Goal: Find specific page/section: Find specific page/section

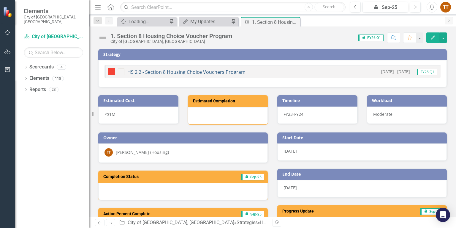
click at [160, 71] on link "HS 2.2 - Section 8 Housing Choice Vouchers Program" at bounding box center [186, 72] width 118 height 7
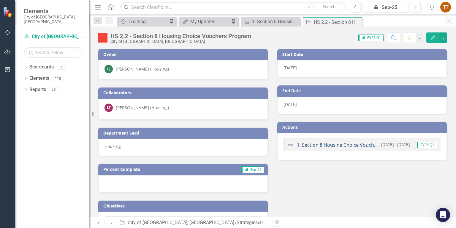
click at [303, 142] on link "1. Section 8 Housing Choice Voucher Program" at bounding box center [348, 144] width 103 height 7
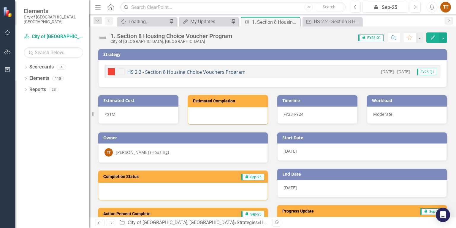
click at [224, 73] on link "HS 2.2 - Section 8 Housing Choice Vouchers Program" at bounding box center [186, 72] width 118 height 7
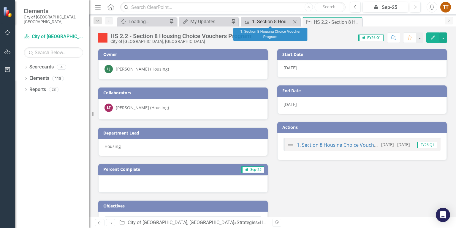
click at [279, 23] on div "1. Section 8 Housing Choice Voucher Program" at bounding box center [271, 21] width 39 height 7
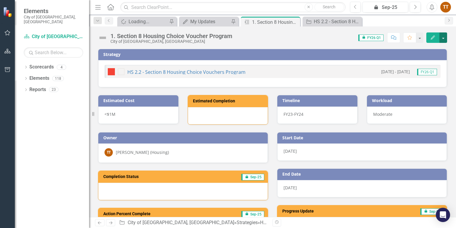
click at [443, 36] on button "button" at bounding box center [444, 37] width 8 height 10
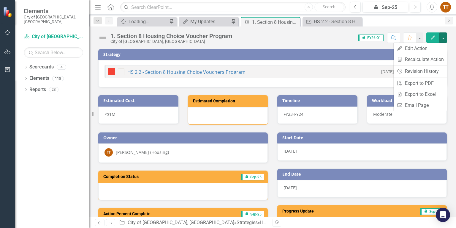
drag, startPoint x: 318, startPoint y: 61, endPoint x: 327, endPoint y: 56, distance: 10.4
click at [318, 61] on div "HS 2.2 - Section 8 Housing Choice Vouchers Program [DATE] - [DATE] FY26 Q1" at bounding box center [272, 73] width 349 height 27
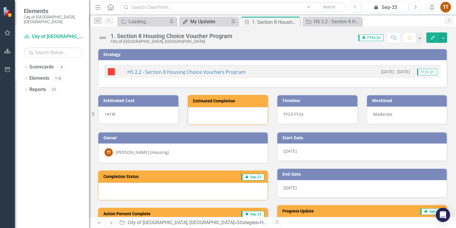
click at [212, 21] on div "My Updates" at bounding box center [209, 21] width 39 height 7
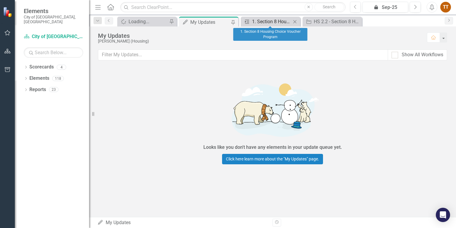
click at [256, 18] on div "1. Section 8 Housing Choice Voucher Program" at bounding box center [271, 21] width 39 height 7
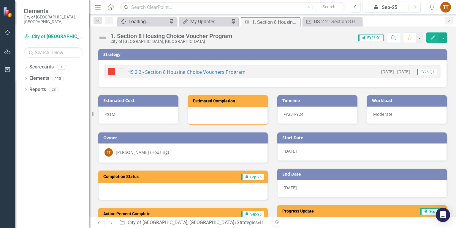
click at [148, 21] on div "Loading..." at bounding box center [148, 21] width 39 height 7
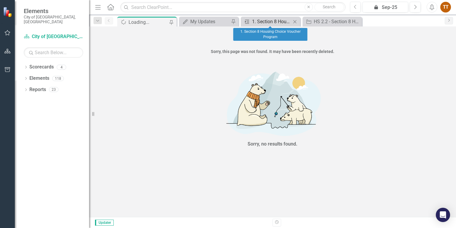
click at [262, 20] on div "1. Section 8 Housing Choice Voucher Program" at bounding box center [271, 21] width 39 height 7
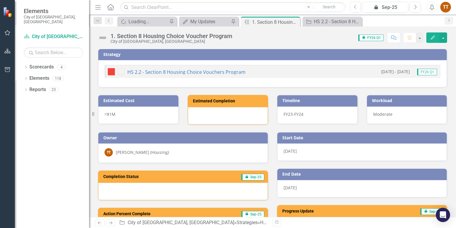
click at [164, 177] on h3 "Completion Status" at bounding box center [151, 176] width 97 height 4
